Goal: Manage account settings

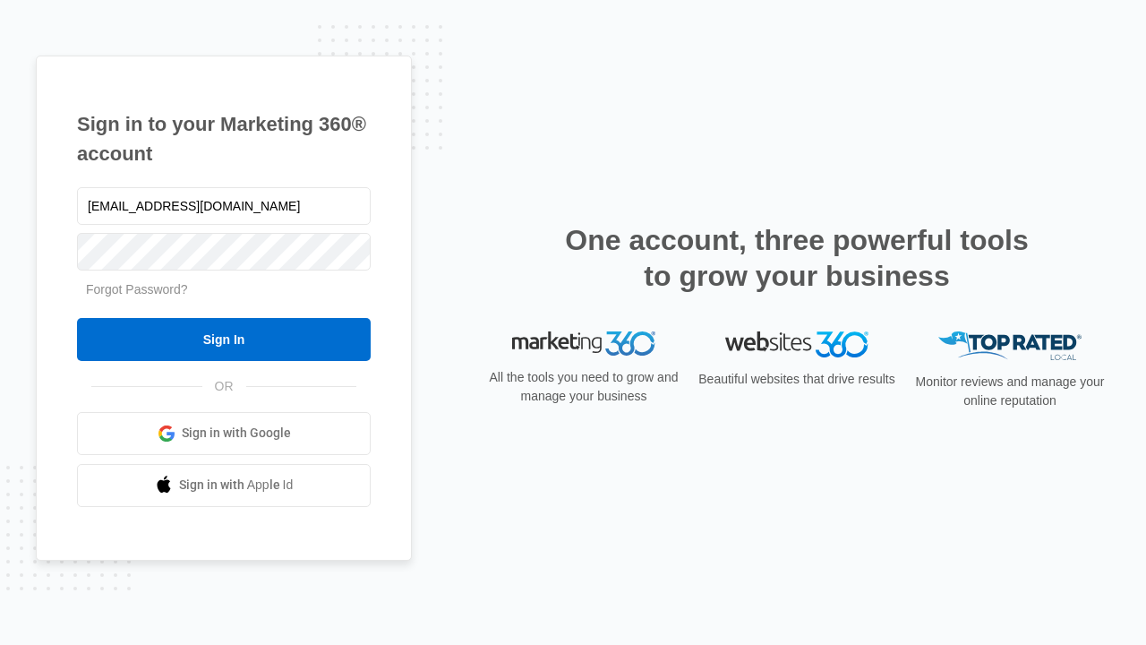
type input "[EMAIL_ADDRESS][DOMAIN_NAME]"
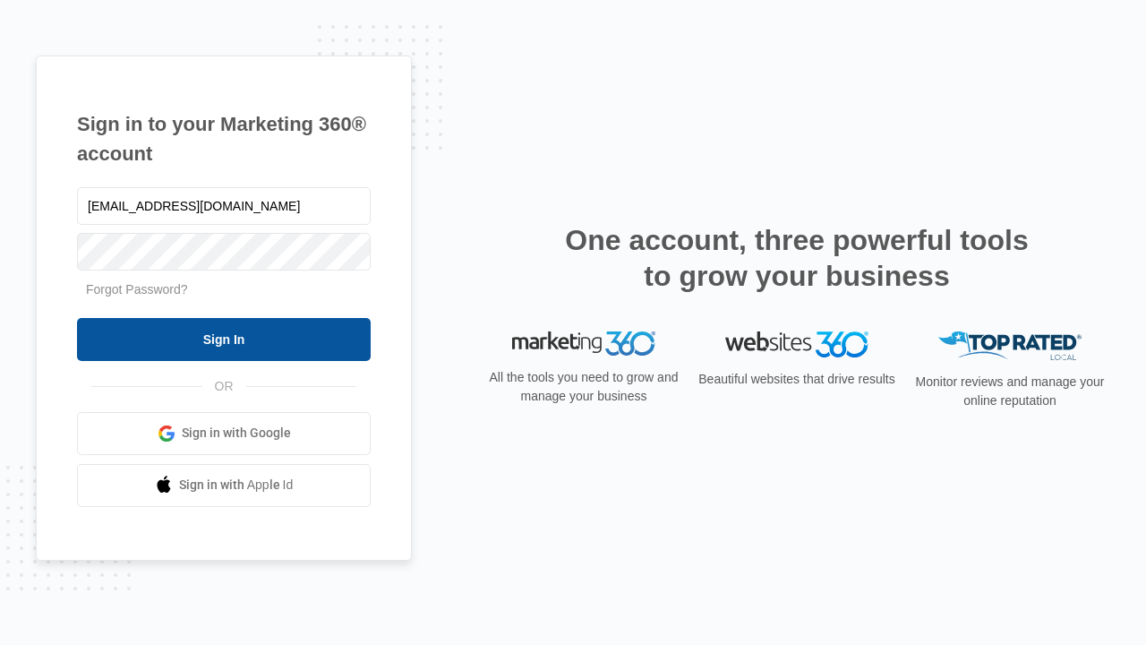
click at [224, 339] on input "Sign In" at bounding box center [224, 339] width 294 height 43
